Goal: Find specific page/section: Find specific page/section

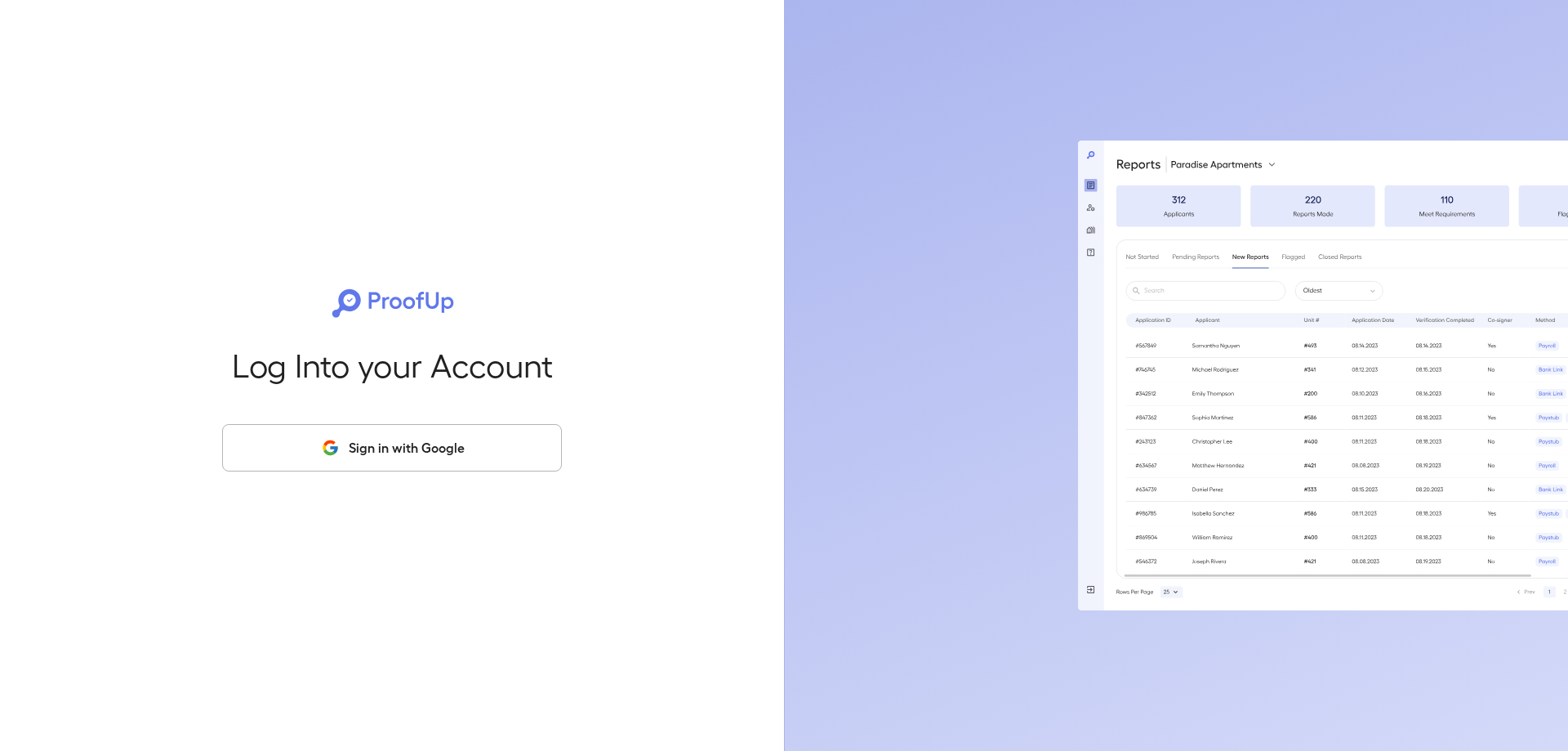
click at [447, 440] on button "Sign in with Google" at bounding box center [391, 448] width 340 height 47
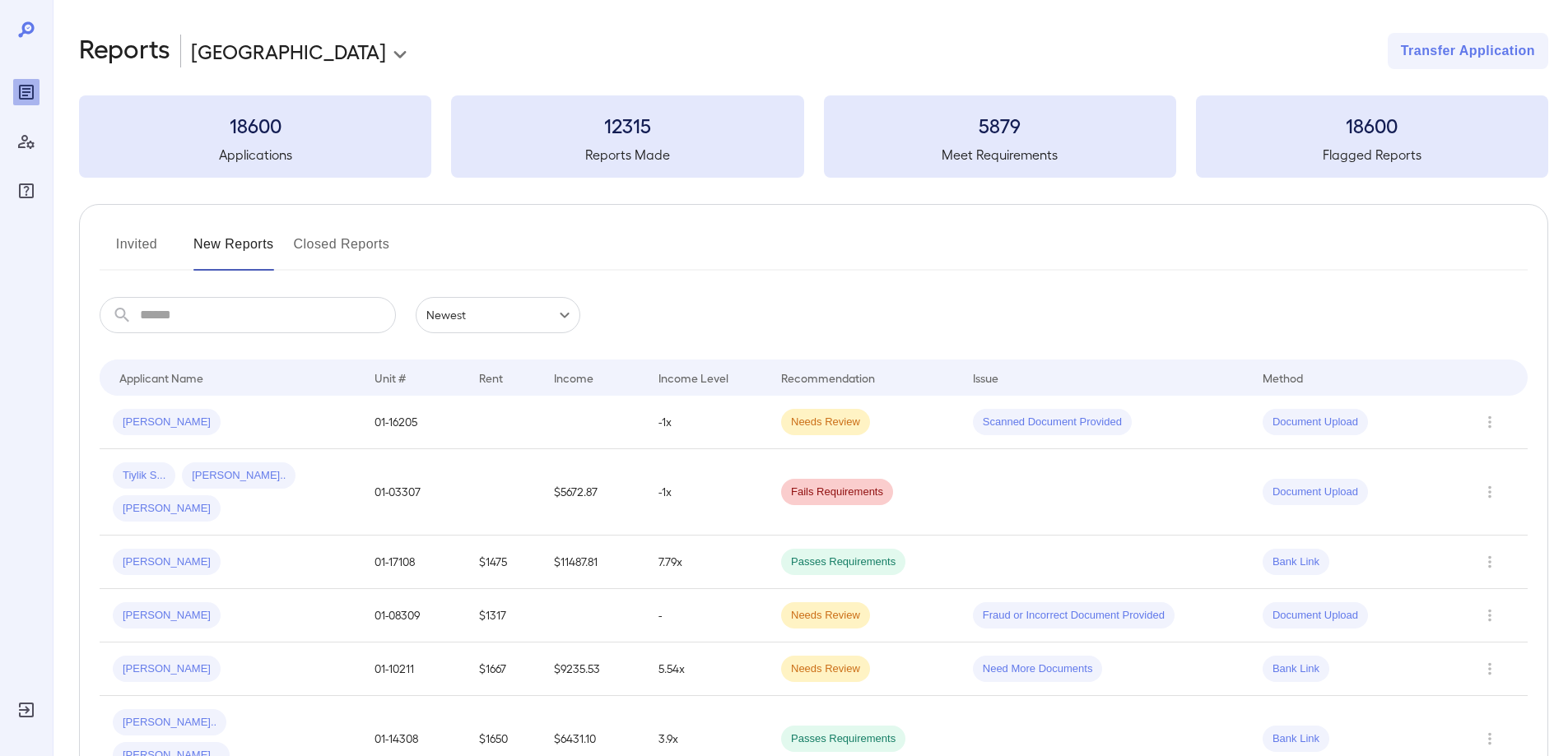
click at [305, 238] on button "Closed Reports" at bounding box center [341, 251] width 96 height 39
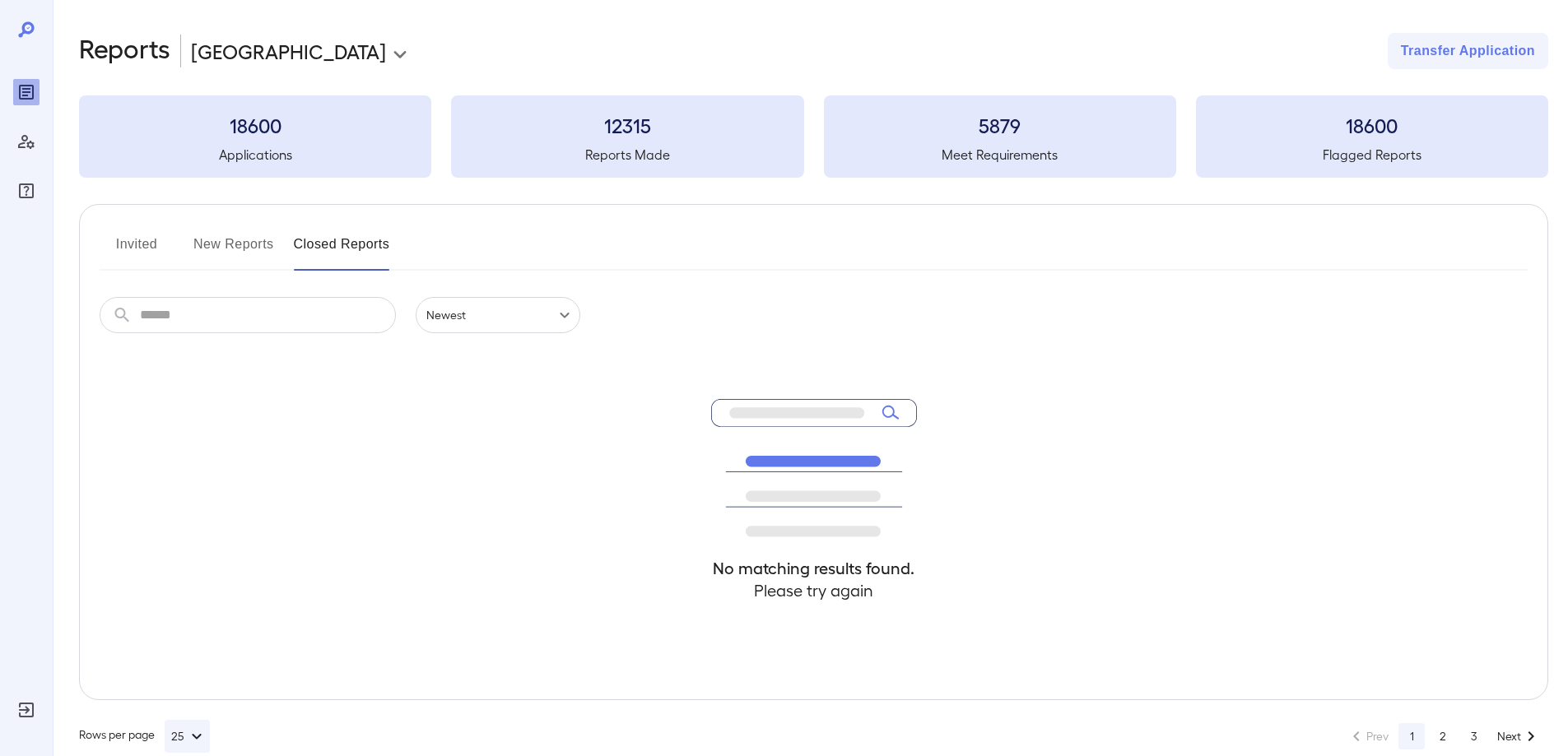
click at [286, 247] on div "Invited New Reports Closed Reports" at bounding box center [813, 251] width 1428 height 39
drag, startPoint x: 242, startPoint y: 238, endPoint x: 218, endPoint y: 239, distance: 24.0
click at [241, 238] on button "New Reports" at bounding box center [234, 251] width 80 height 39
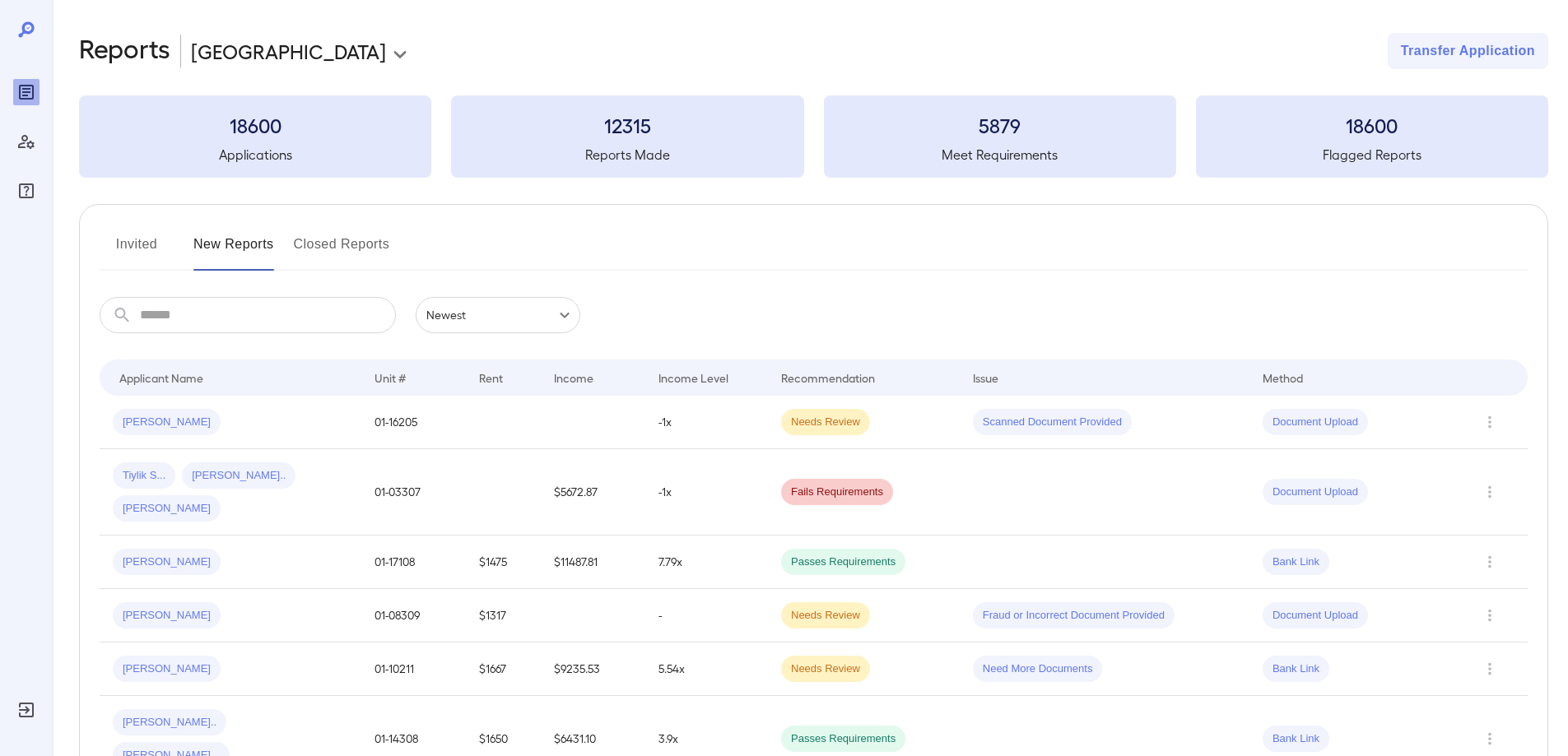
click at [177, 300] on input "text" at bounding box center [268, 315] width 256 height 36
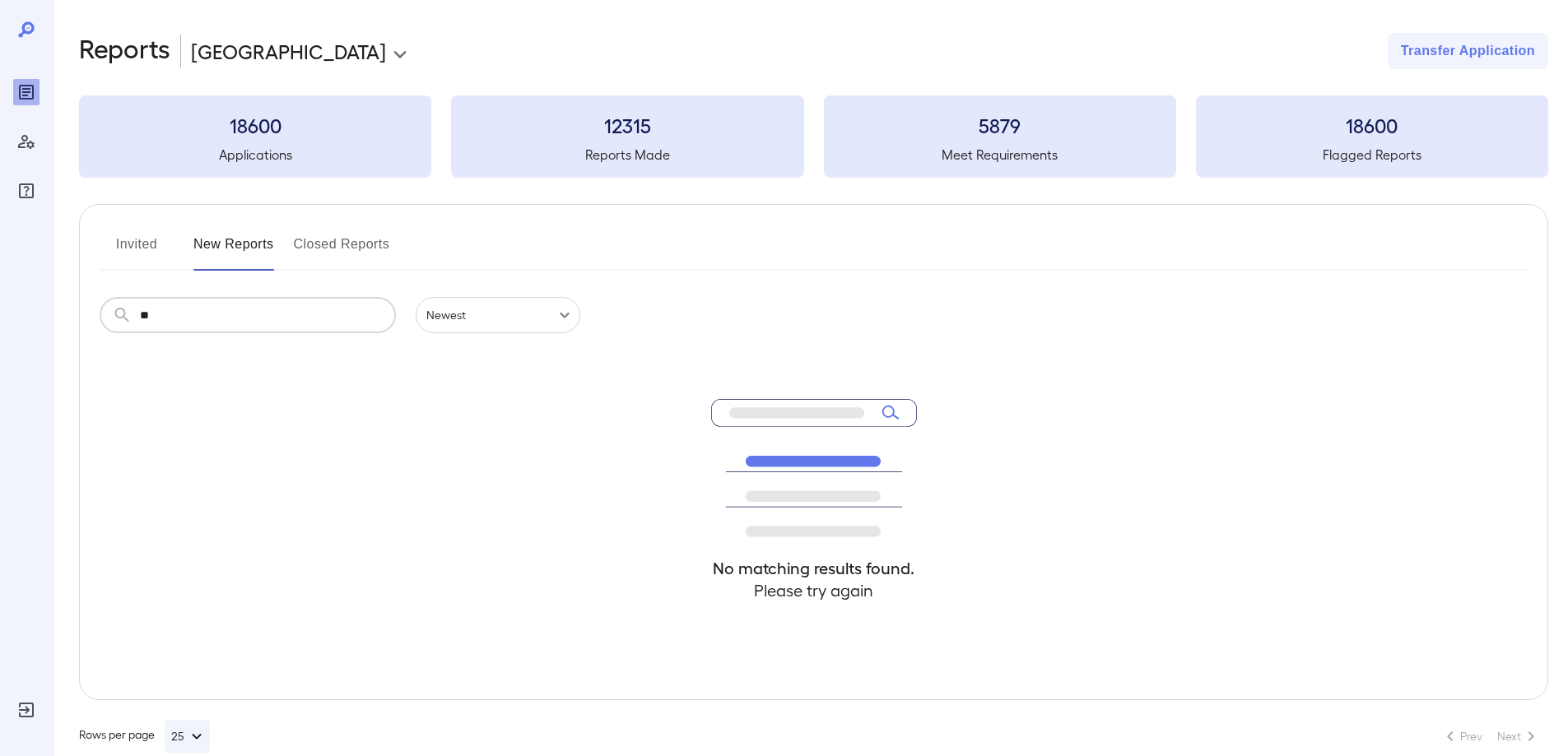
type input "*"
type input "*****"
click at [147, 240] on button "Invited" at bounding box center [137, 251] width 74 height 39
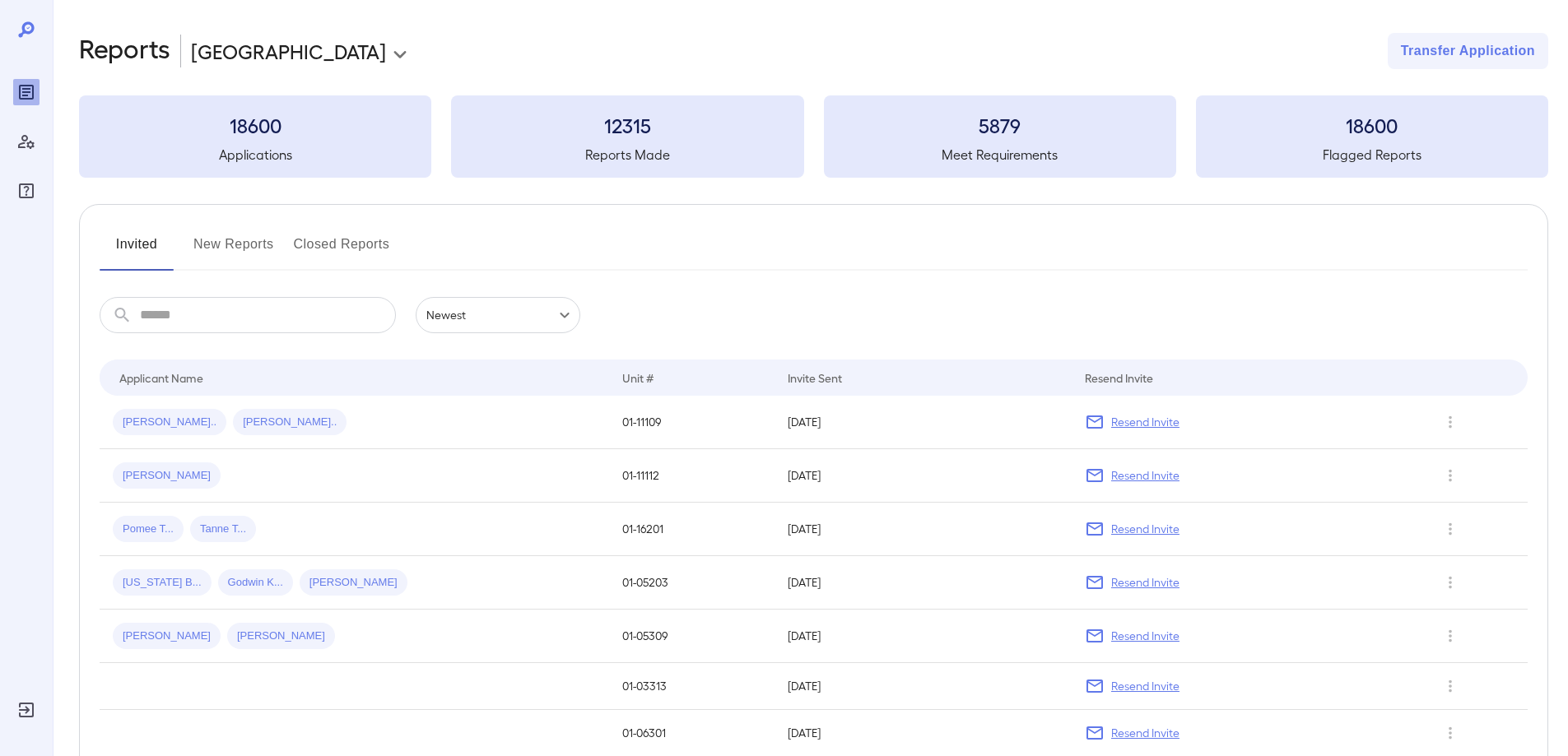
click at [195, 119] on h3 "18600" at bounding box center [255, 125] width 353 height 26
click at [26, 140] on icon "Manage Users" at bounding box center [26, 142] width 16 height 14
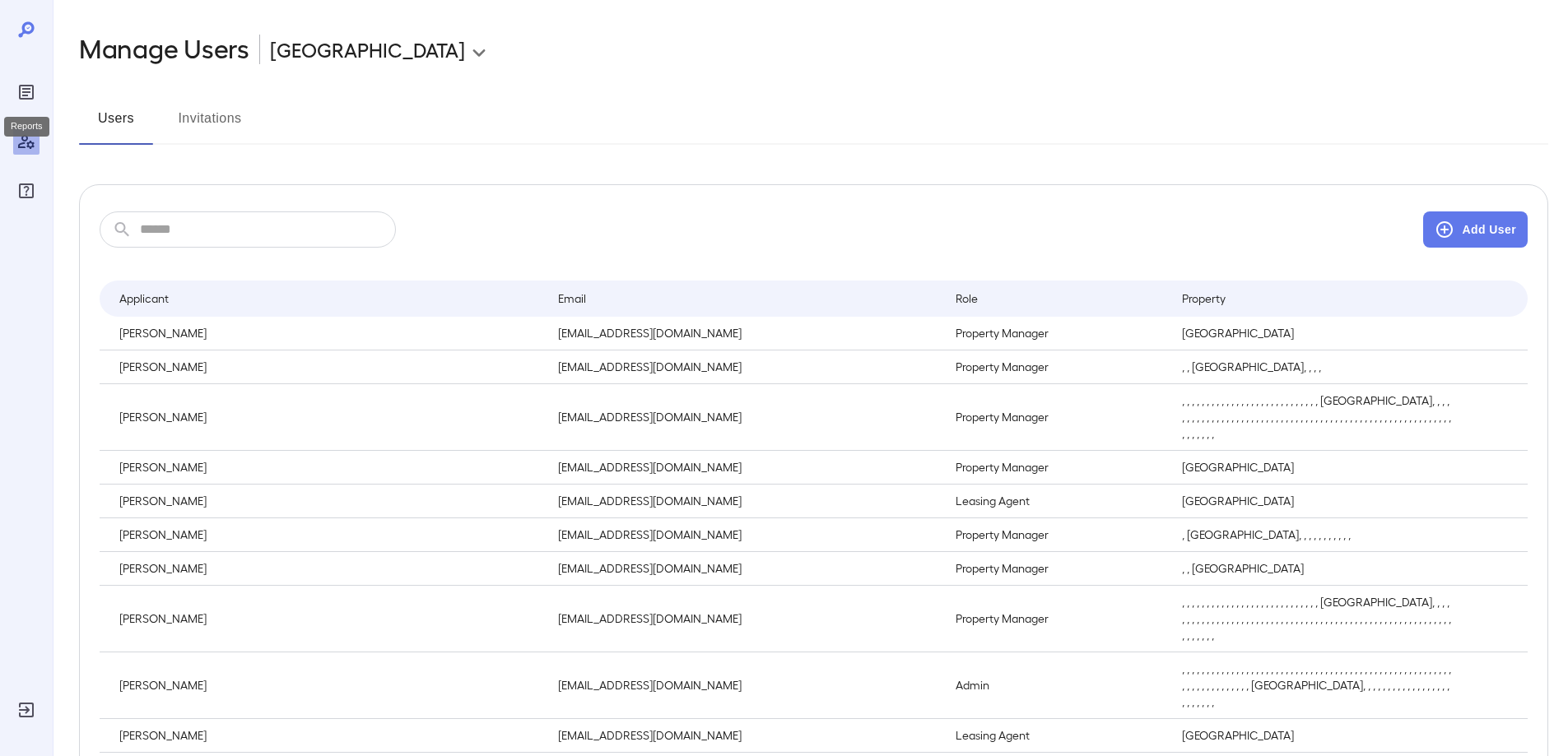
click at [23, 93] on icon "Reports" at bounding box center [26, 92] width 9 height 9
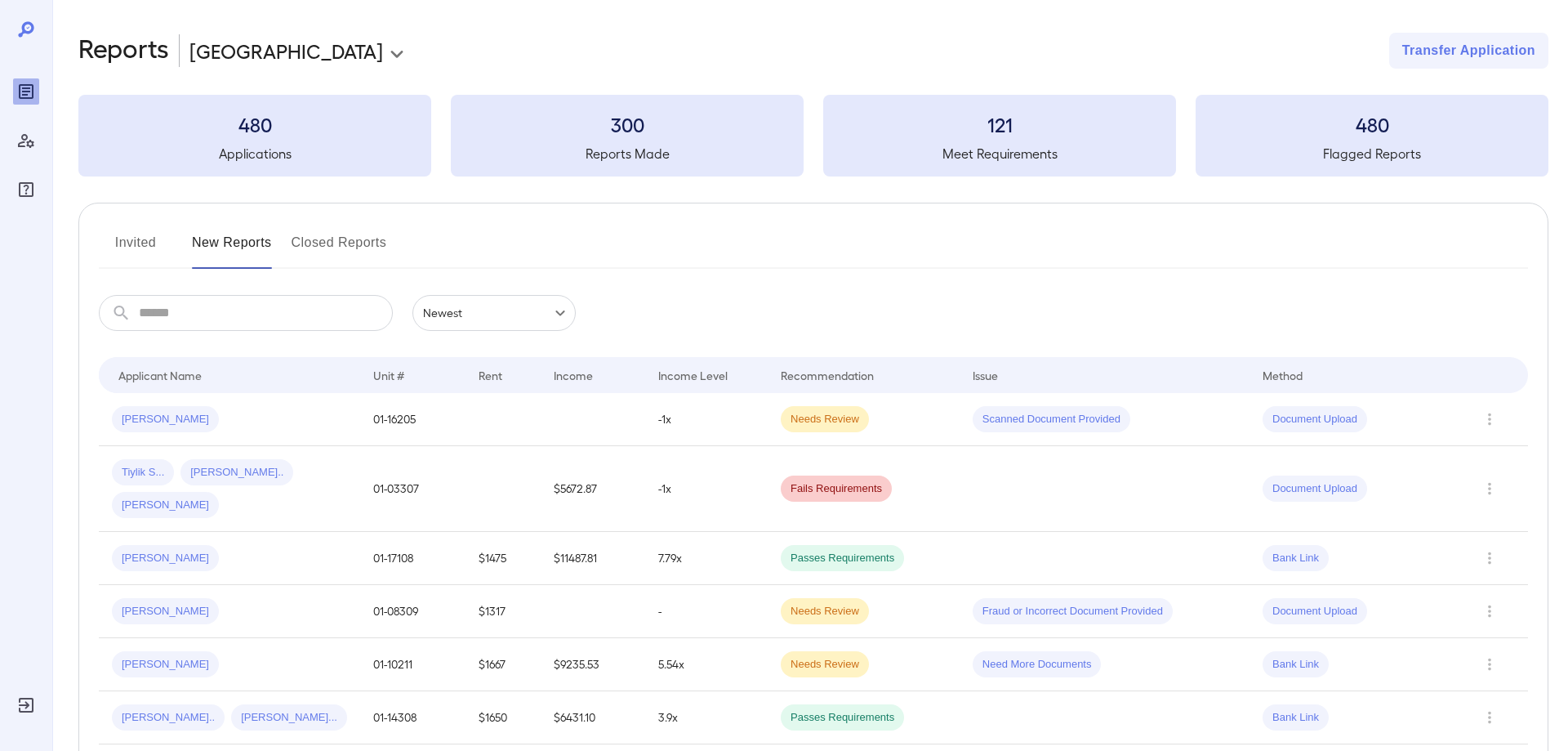
click at [458, 310] on body "**********" at bounding box center [784, 376] width 1568 height 751
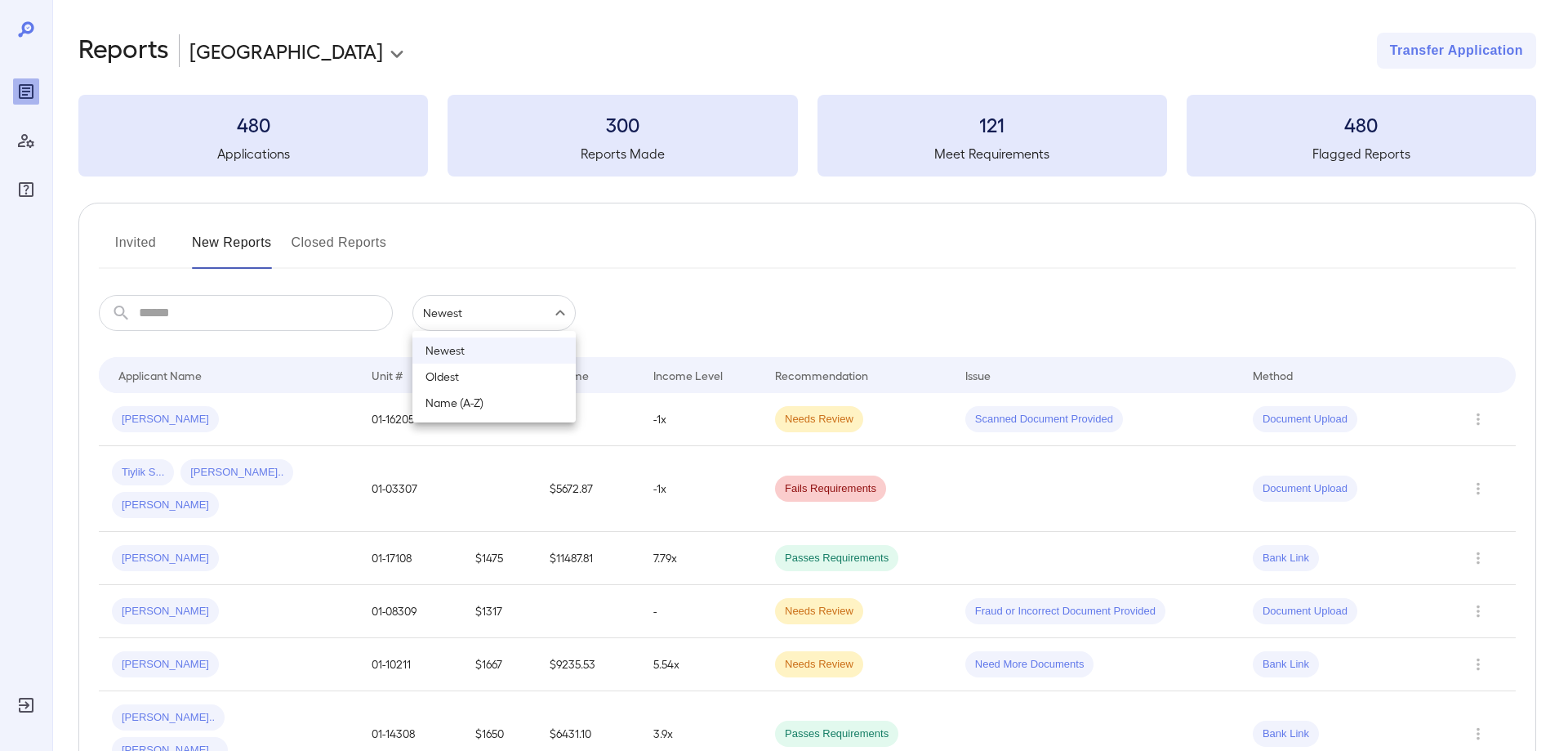
click at [459, 310] on div at bounding box center [784, 376] width 1568 height 751
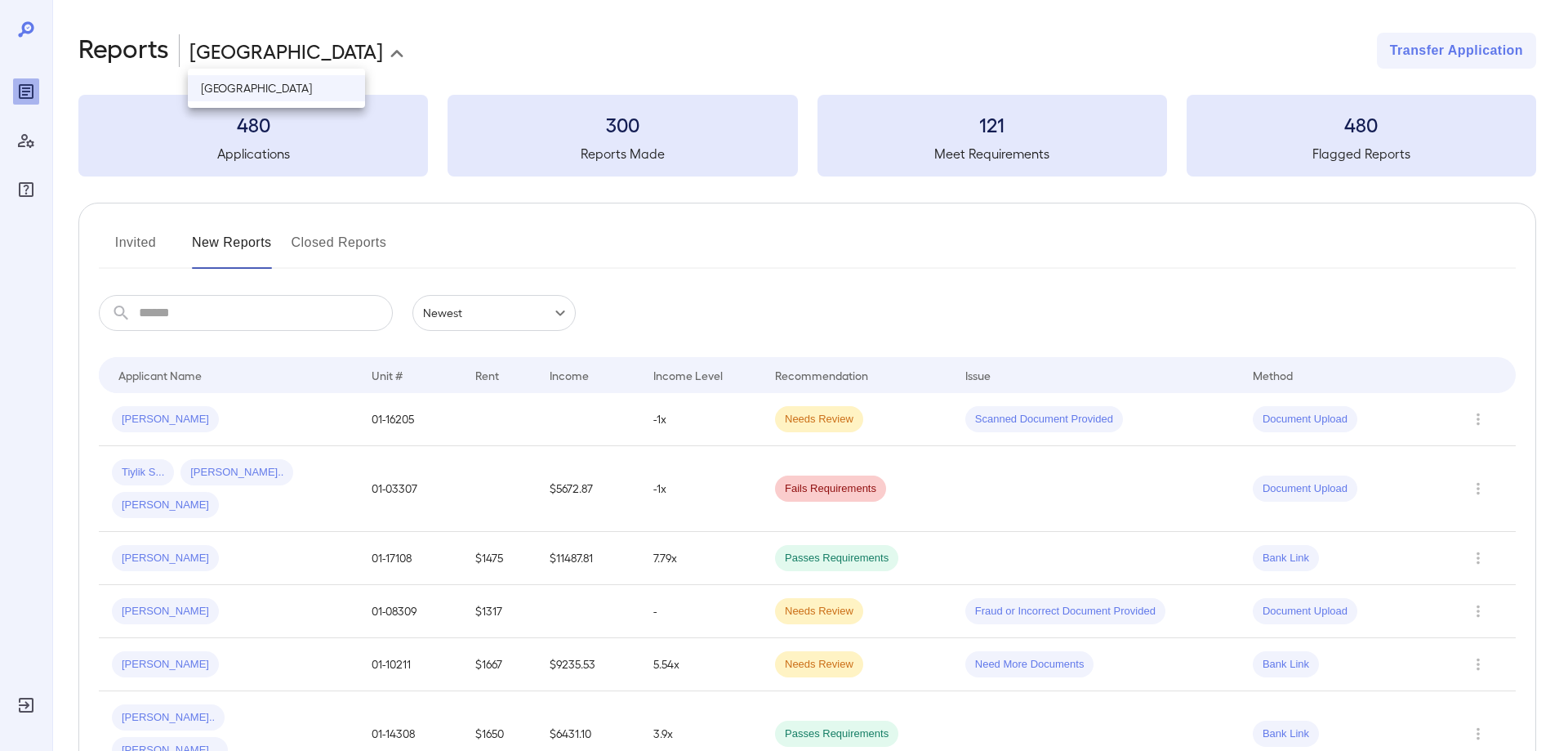
click at [348, 56] on body "**********" at bounding box center [784, 376] width 1568 height 751
click at [422, 27] on div at bounding box center [784, 376] width 1568 height 751
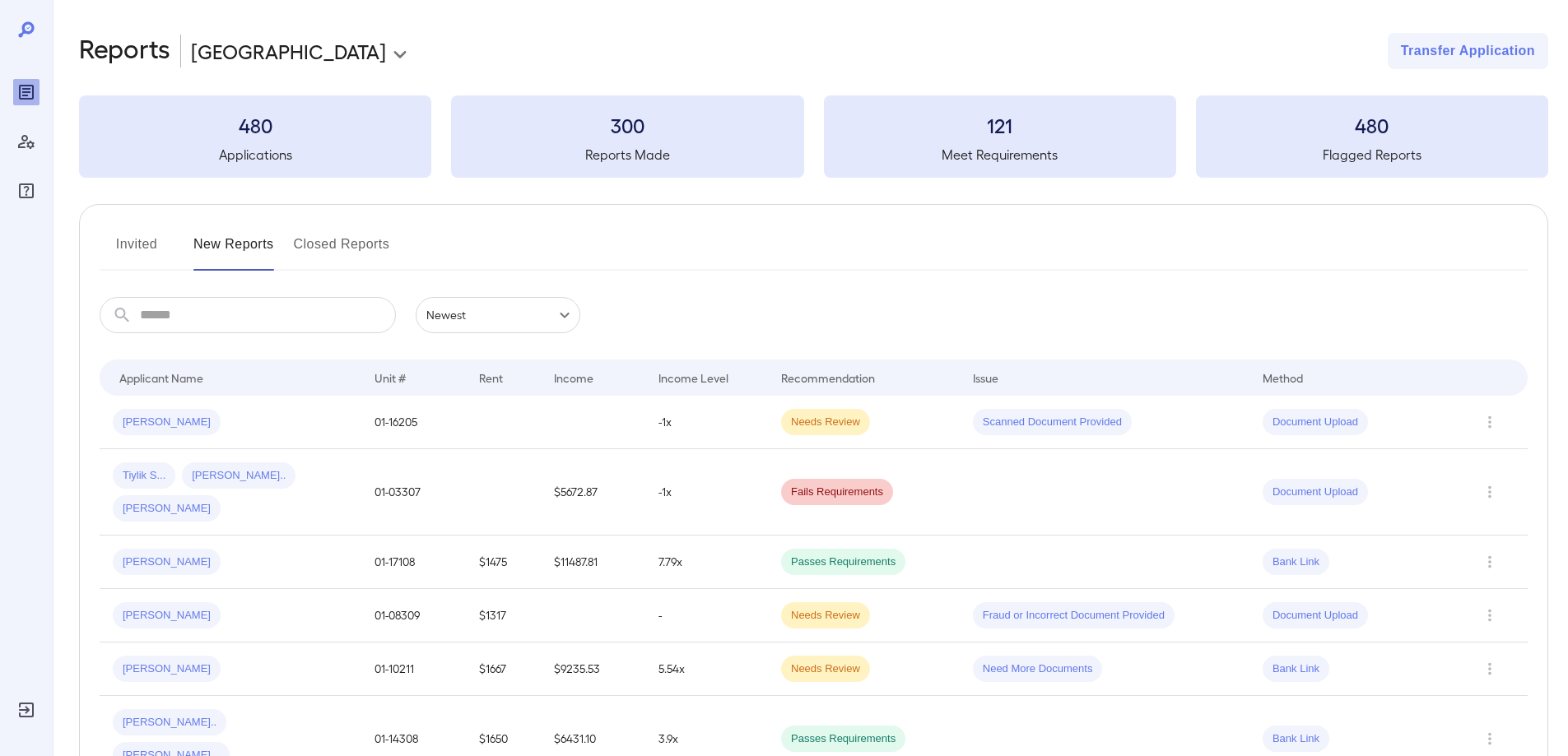
click at [115, 65] on h2 "Reports" at bounding box center [125, 51] width 91 height 36
